Goal: Navigation & Orientation: Understand site structure

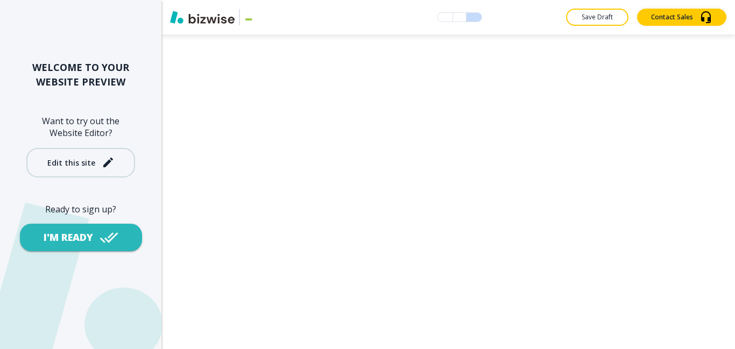
click at [79, 165] on div "Edit this site" at bounding box center [71, 163] width 48 height 8
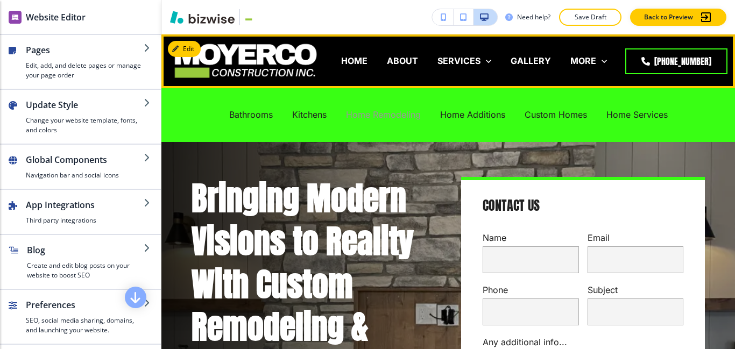
click at [386, 118] on p "Home Remodeling" at bounding box center [383, 115] width 75 height 12
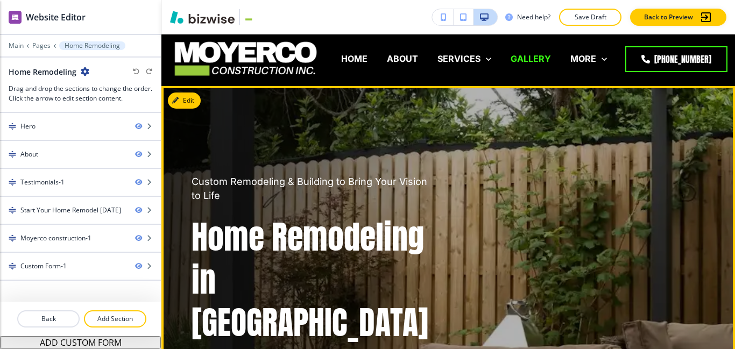
scroll to position [1, 0]
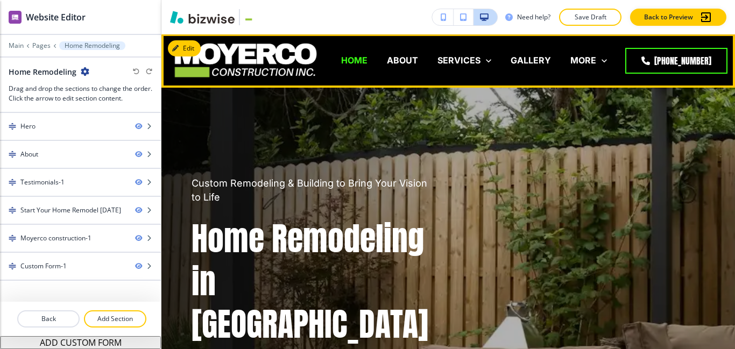
click at [368, 64] on p "HOME" at bounding box center [354, 60] width 26 height 12
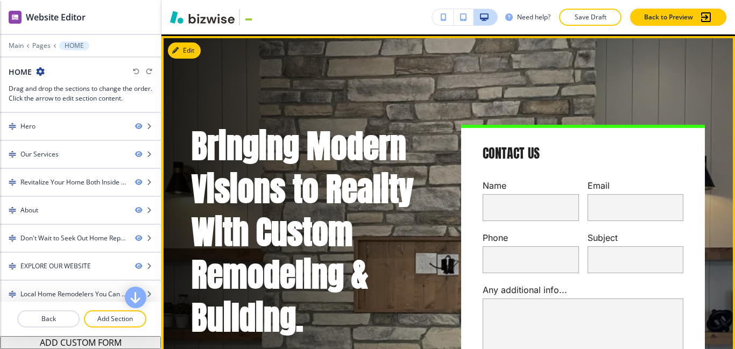
scroll to position [0, 0]
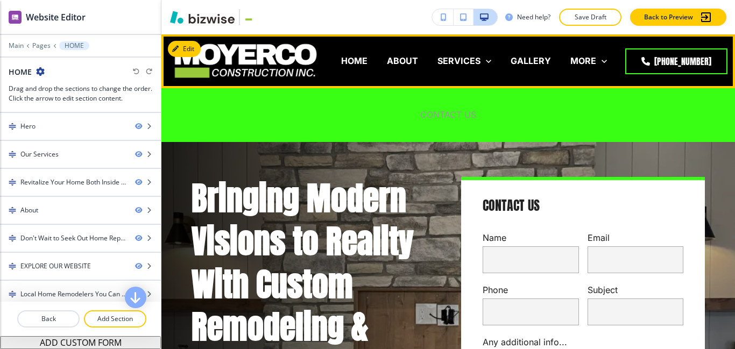
click at [435, 120] on p "CONTACT US" at bounding box center [448, 115] width 56 height 12
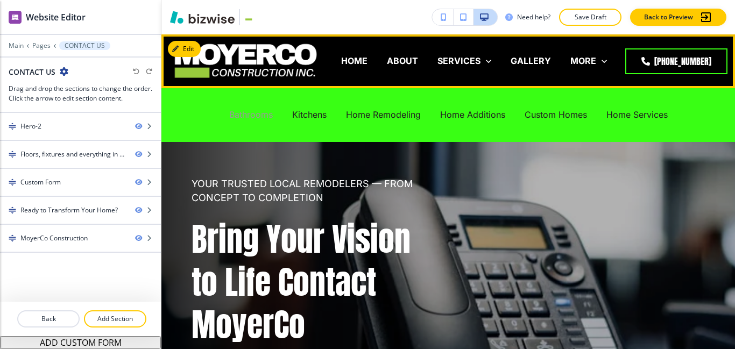
click at [240, 117] on p "Bathrooms" at bounding box center [251, 115] width 44 height 12
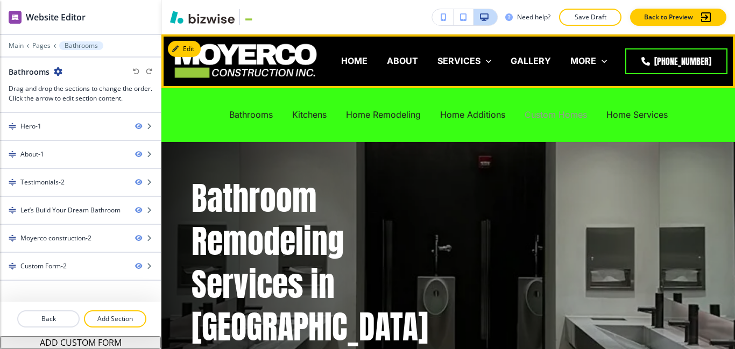
click at [558, 119] on p "Custom Homes" at bounding box center [556, 115] width 62 height 12
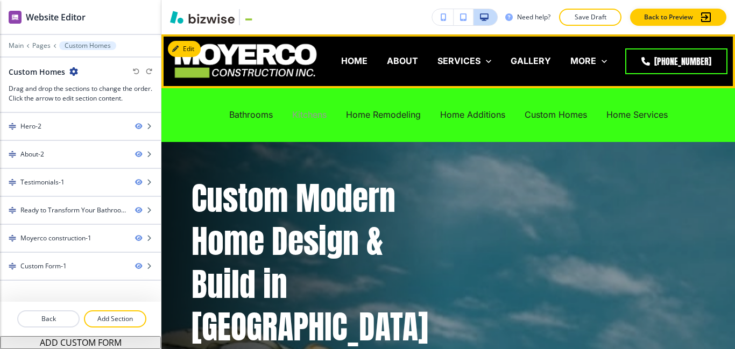
click at [318, 115] on p "Kitchens" at bounding box center [309, 115] width 34 height 12
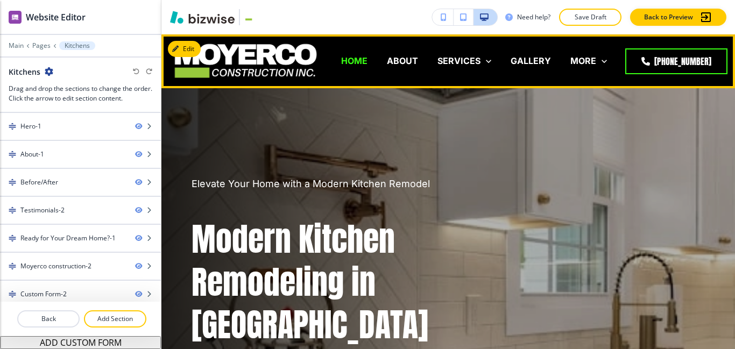
click at [364, 66] on p "HOME" at bounding box center [354, 61] width 26 height 12
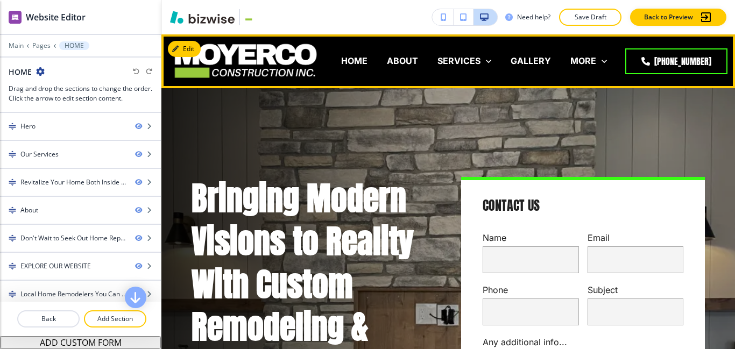
drag, startPoint x: 354, startPoint y: 61, endPoint x: 347, endPoint y: 53, distance: 11.4
click at [354, 61] on p "HOME" at bounding box center [354, 61] width 26 height 12
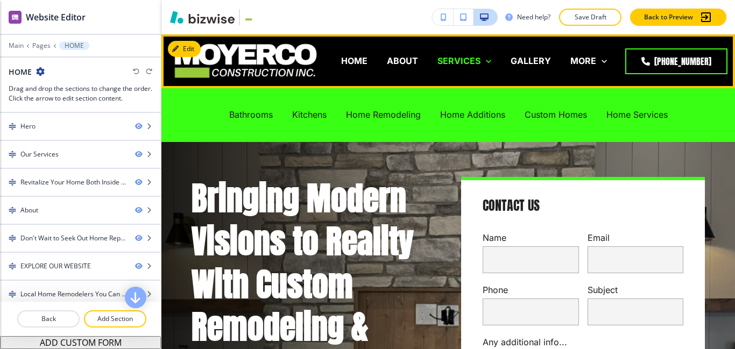
click at [481, 63] on p "SERVICES" at bounding box center [459, 61] width 43 height 12
click at [250, 114] on p "Bathrooms" at bounding box center [251, 115] width 44 height 12
